Goal: Transaction & Acquisition: Download file/media

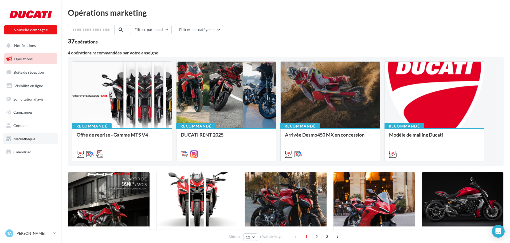
click at [22, 139] on span "Médiathèque" at bounding box center [24, 139] width 22 height 5
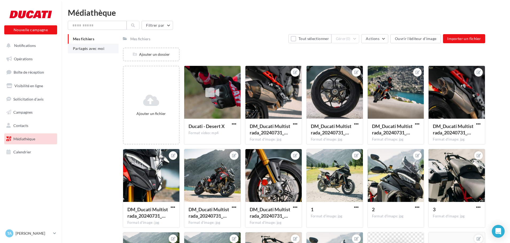
click at [85, 50] on span "Partagés avec moi" at bounding box center [88, 48] width 31 height 5
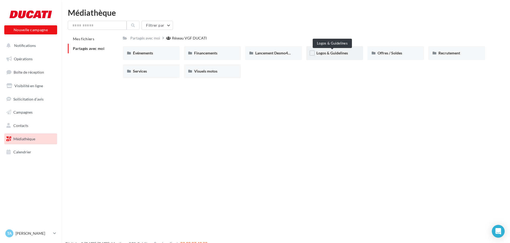
click at [336, 54] on span "Logos & Guidelines" at bounding box center [331, 53] width 31 height 5
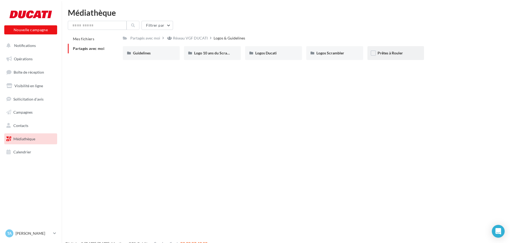
click at [386, 56] on div "Prêtes à Rouler" at bounding box center [395, 52] width 37 height 5
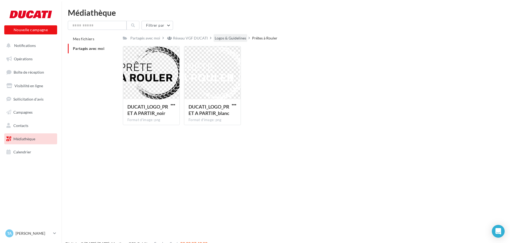
click at [234, 37] on div "Logos & Guidelines" at bounding box center [230, 37] width 31 height 5
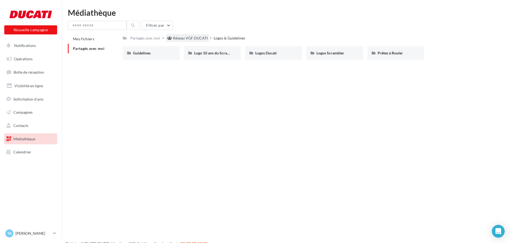
click at [200, 38] on div "Réseau VGF DUCATI" at bounding box center [190, 37] width 35 height 5
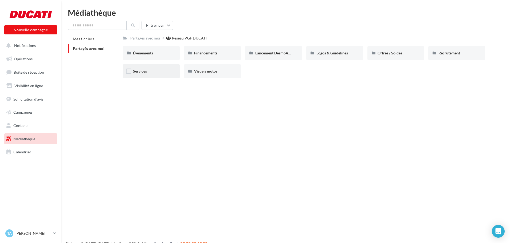
click at [160, 74] on div "Services" at bounding box center [151, 71] width 57 height 14
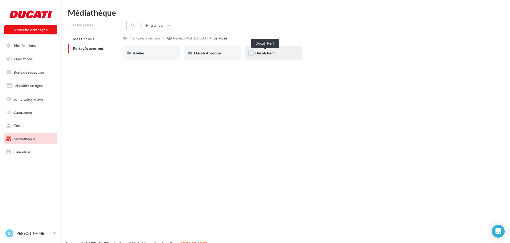
click at [274, 52] on span "Ducati Rent" at bounding box center [264, 53] width 19 height 5
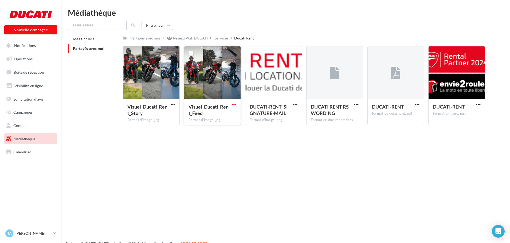
click at [236, 104] on span "button" at bounding box center [234, 104] width 5 height 5
click at [218, 113] on button "Télécharger" at bounding box center [210, 115] width 53 height 14
click at [294, 105] on span "button" at bounding box center [295, 104] width 5 height 5
click at [276, 116] on button "Télécharger" at bounding box center [271, 115] width 53 height 14
click at [417, 104] on span "button" at bounding box center [417, 104] width 5 height 5
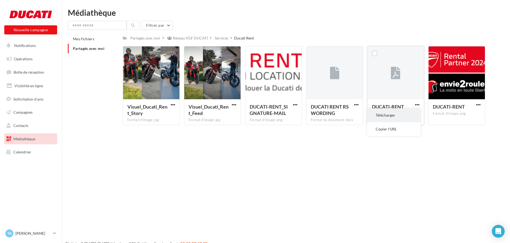
click at [394, 117] on button "Télécharger" at bounding box center [393, 115] width 53 height 14
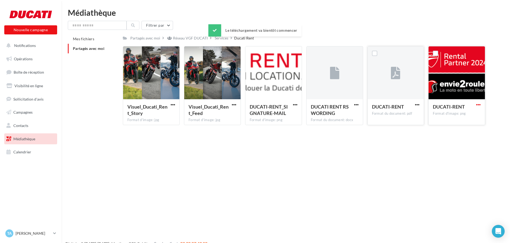
click at [478, 104] on span "button" at bounding box center [478, 104] width 5 height 5
click at [458, 114] on button "Télécharger" at bounding box center [454, 115] width 53 height 14
click at [172, 104] on span "button" at bounding box center [173, 104] width 5 height 5
click at [157, 114] on button "Télécharger" at bounding box center [149, 115] width 53 height 14
